Goal: Information Seeking & Learning: Understand process/instructions

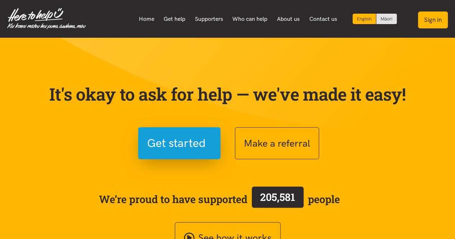
click at [433, 19] on button "Sign in" at bounding box center [433, 20] width 30 height 17
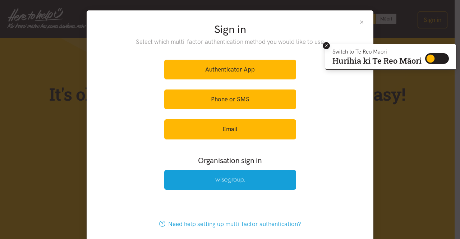
click at [325, 45] on icon at bounding box center [326, 45] width 5 height 5
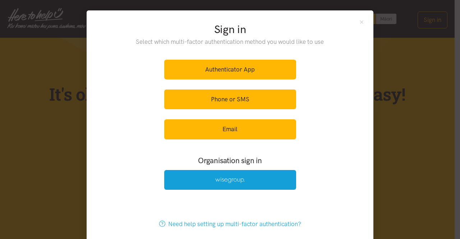
click at [216, 161] on h3 "Organisation sign in" at bounding box center [230, 160] width 171 height 10
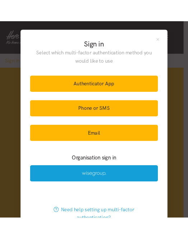
scroll to position [28, 0]
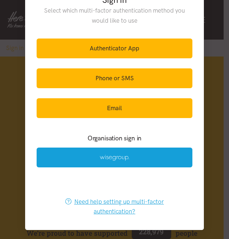
click at [102, 203] on link "Need help setting up multi-factor authentication?" at bounding box center [115, 206] width 156 height 29
click at [68, 129] on div "Organisation sign in" at bounding box center [114, 135] width 170 height 15
drag, startPoint x: 137, startPoint y: 19, endPoint x: 39, endPoint y: 13, distance: 98.3
click at [39, 13] on p "Select which multi-factor authentication method you would like to use" at bounding box center [115, 15] width 156 height 19
click at [104, 138] on h3 "Organisation sign in" at bounding box center [115, 138] width 156 height 9
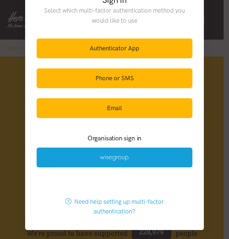
click at [104, 138] on h3 "Organisation sign in" at bounding box center [115, 138] width 156 height 9
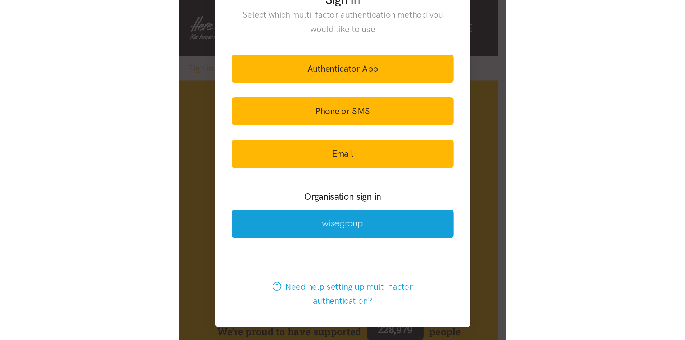
scroll to position [0, 0]
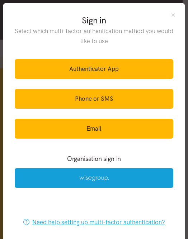
click at [60, 220] on link "Need help setting up multi-factor authentication?" at bounding box center [94, 222] width 157 height 20
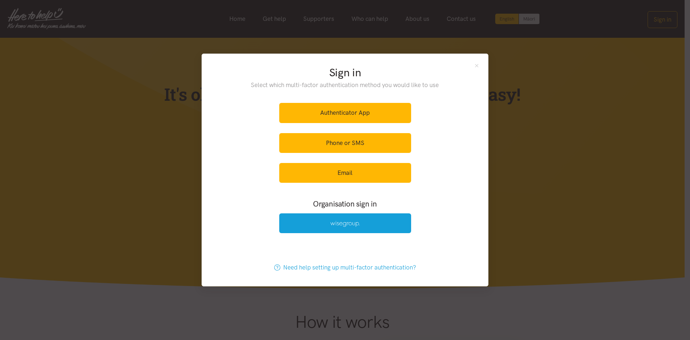
click at [454, 62] on div "Sign in Select which multi-factor authentication method you would like to use A…" at bounding box center [345, 151] width 287 height 195
click at [454, 66] on button "Close" at bounding box center [477, 65] width 6 height 6
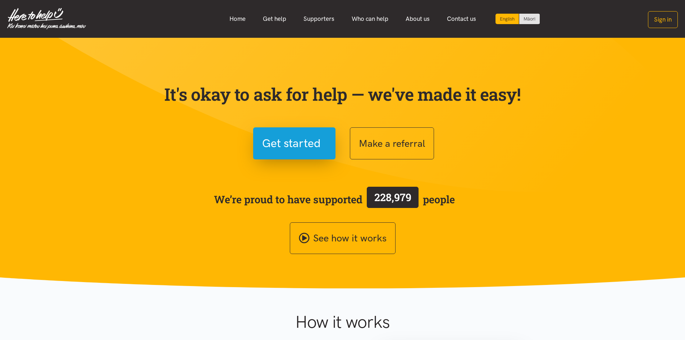
click at [454, 82] on section "It's okay to ask for help — we've made it easy! Get started Make a referral We’…" at bounding box center [342, 163] width 685 height 251
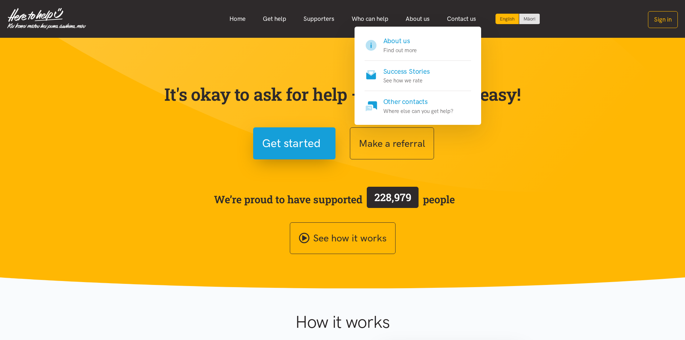
click at [408, 101] on h4 "Other contacts" at bounding box center [418, 102] width 70 height 10
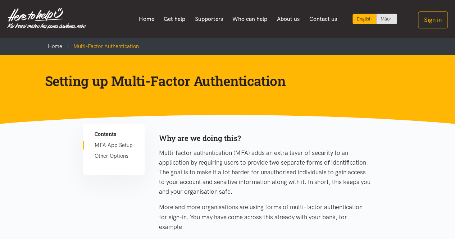
click at [116, 156] on link "Other Options" at bounding box center [114, 156] width 38 height 9
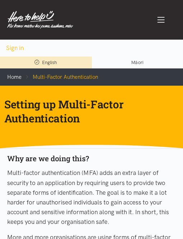
drag, startPoint x: 81, startPoint y: 117, endPoint x: 5, endPoint y: 101, distance: 77.1
click at [5, 101] on h1 "Setting up Multi-Factor Authentication" at bounding box center [85, 111] width 163 height 28
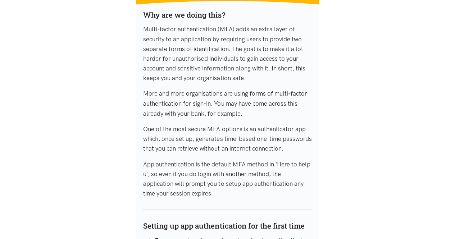
scroll to position [144, 0]
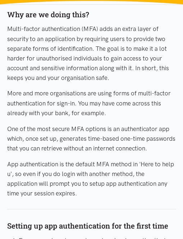
click at [47, 111] on p "More and more organisations are using forms of multi-factor authentication for …" at bounding box center [91, 102] width 169 height 29
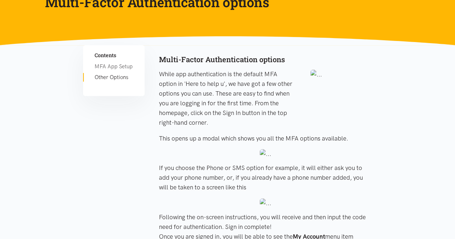
scroll to position [144, 0]
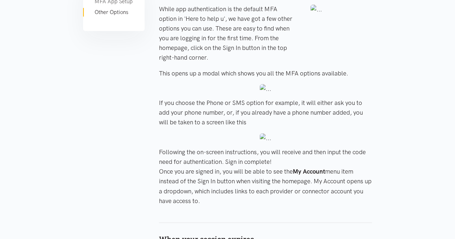
click at [217, 73] on p "This opens up a modal which shows you all the MFA options available." at bounding box center [265, 74] width 213 height 10
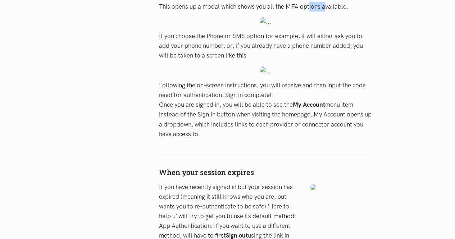
scroll to position [180, 0]
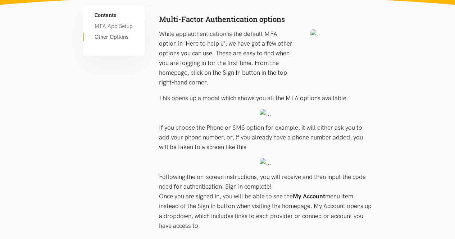
scroll to position [108, 0]
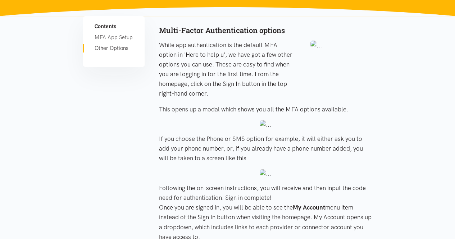
click at [122, 49] on link "Other Options" at bounding box center [114, 48] width 38 height 9
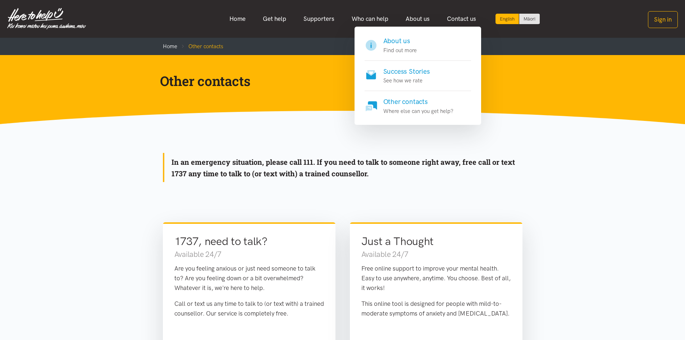
click at [407, 107] on p "Where else can you get help?" at bounding box center [418, 111] width 70 height 9
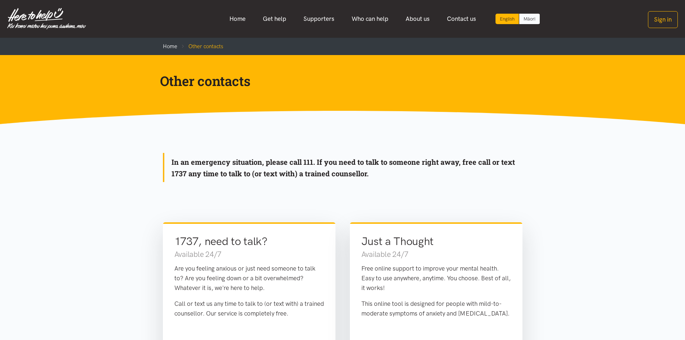
click at [528, 19] on link "Māori" at bounding box center [529, 19] width 20 height 10
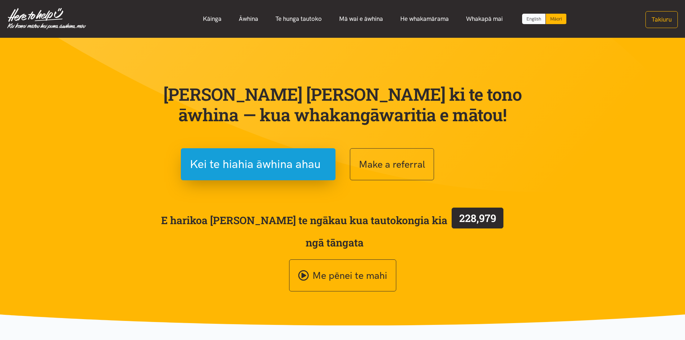
click at [536, 22] on link "English" at bounding box center [533, 19] width 23 height 10
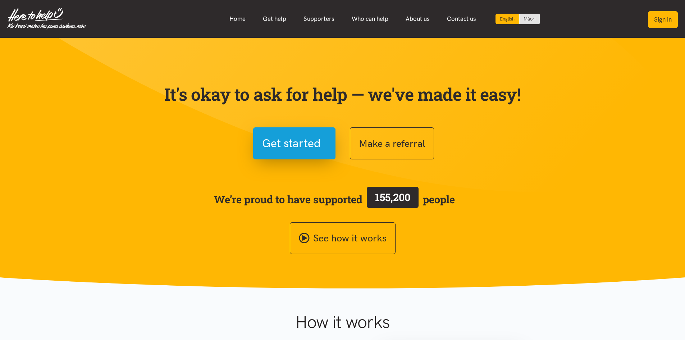
click at [668, 23] on button "Sign in" at bounding box center [663, 19] width 30 height 17
click at [654, 23] on button "Sign in" at bounding box center [663, 19] width 30 height 17
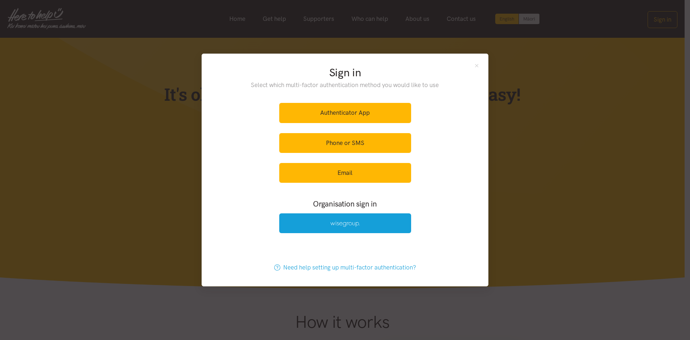
click at [370, 86] on p "Select which multi-factor authentication method you would like to use" at bounding box center [346, 85] width 218 height 10
copy div "Select which multi-factor authentication method you would like to use Authentic…"
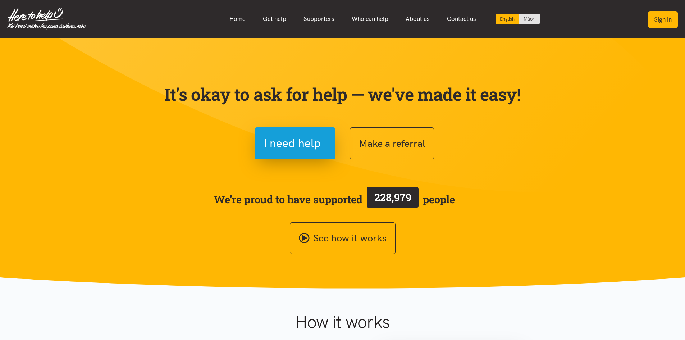
click at [654, 27] on button "Sign in" at bounding box center [663, 19] width 30 height 17
